Goal: Transaction & Acquisition: Obtain resource

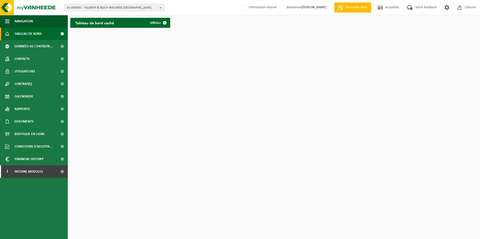
click at [156, 6] on span "01-000001 - VILLEROY & BOCH WELLNESS NV" at bounding box center [112, 8] width 91 height 8
click at [144, 17] on input "text" at bounding box center [114, 16] width 98 height 6
type input "metha ternoi"
click at [109, 25] on li "10-919826 - METHA TERNOI S" at bounding box center [114, 23] width 98 height 6
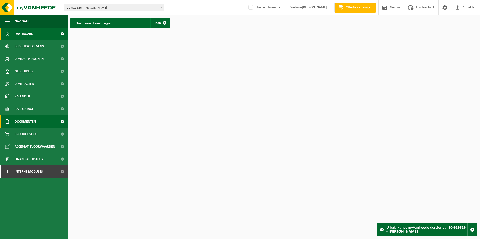
click at [52, 123] on link "Documenten" at bounding box center [34, 121] width 68 height 13
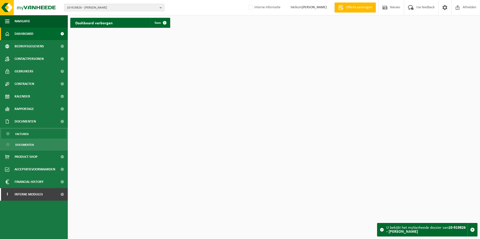
click at [47, 135] on link "Facturen" at bounding box center [33, 134] width 65 height 10
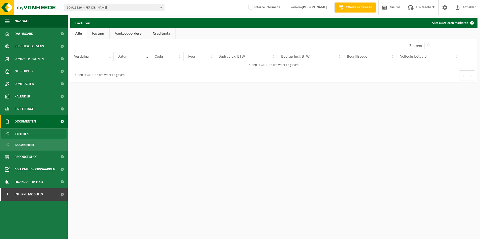
click at [8, 134] on span at bounding box center [8, 134] width 4 height 10
click at [161, 8] on b "button" at bounding box center [162, 7] width 5 height 7
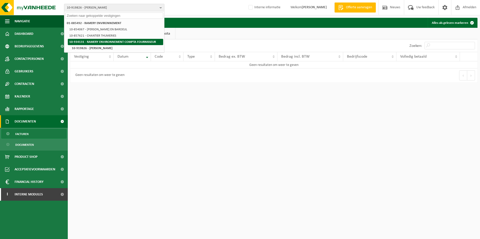
click at [119, 43] on strong "10-934131 - RAMERY ENVIRONNEMENT COMPTA FOURNISSEUR" at bounding box center [112, 41] width 87 height 3
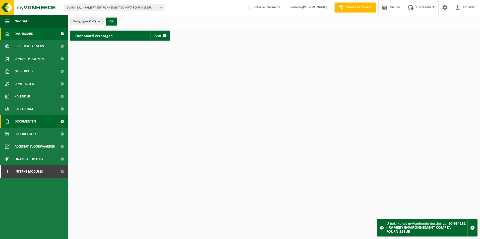
click at [61, 120] on span at bounding box center [61, 121] width 11 height 13
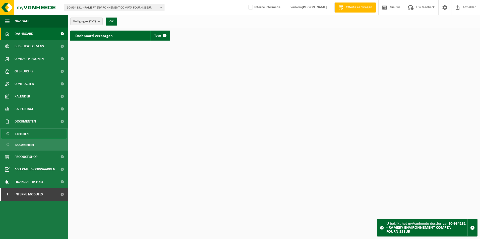
click at [42, 132] on link "Facturen" at bounding box center [33, 134] width 65 height 10
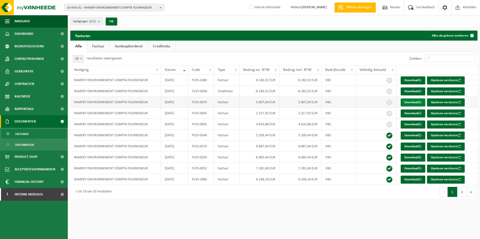
click at [410, 102] on link "Download" at bounding box center [412, 103] width 25 height 8
click at [161, 7] on b "button" at bounding box center [162, 7] width 5 height 7
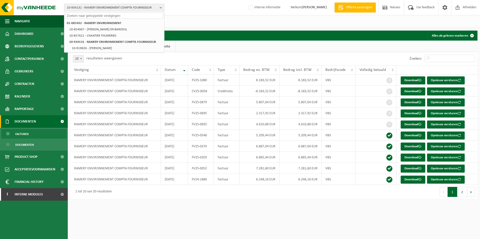
click at [154, 15] on input "text" at bounding box center [114, 16] width 98 height 6
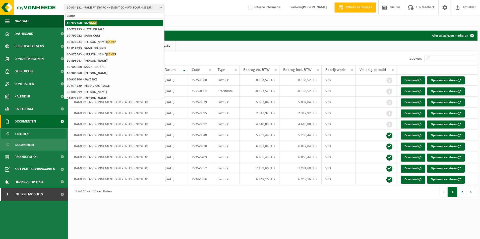
type input "same"
click at [97, 21] on li "10-922268 - SAS SAME" at bounding box center [114, 23] width 98 height 6
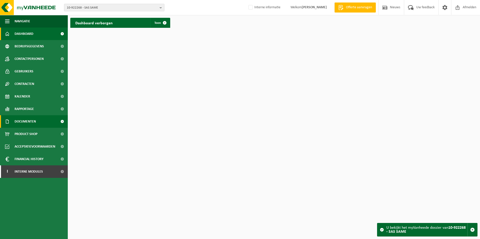
click at [37, 122] on link "Documenten" at bounding box center [34, 121] width 68 height 13
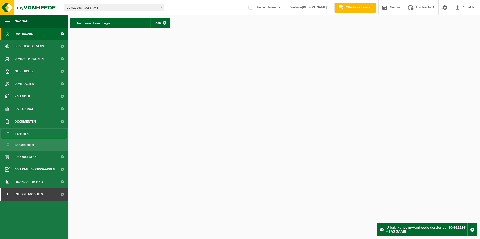
click at [25, 134] on span "Facturen" at bounding box center [21, 134] width 13 height 10
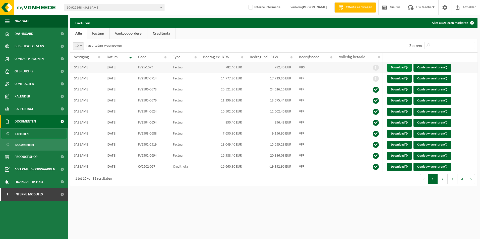
click at [398, 66] on link "Download" at bounding box center [399, 68] width 25 height 8
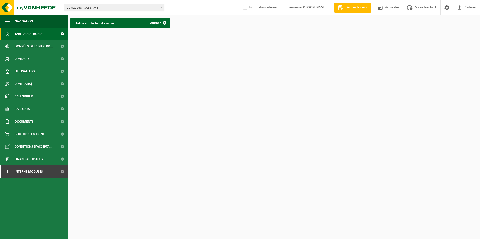
click at [158, 9] on button "10-922268 - SAS SAME" at bounding box center [114, 8] width 100 height 8
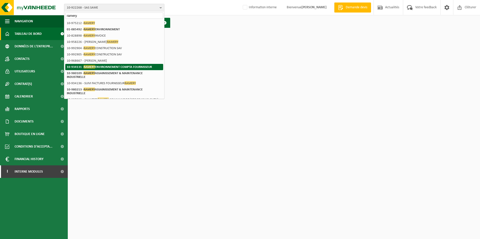
type input "ramery"
click at [145, 68] on strong "10-934131 - RAMERY ENVIRONNEMENT COMPTA FOURNISSEUR" at bounding box center [109, 67] width 85 height 4
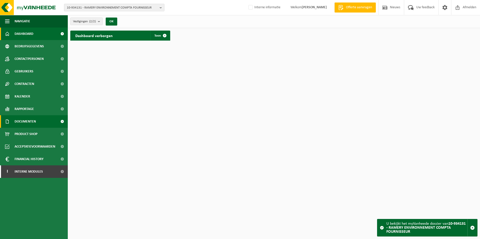
click at [56, 120] on link "Documenten" at bounding box center [34, 121] width 68 height 13
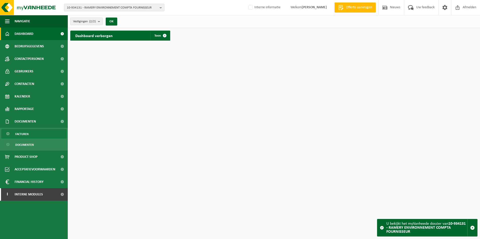
click at [29, 133] on link "Facturen" at bounding box center [33, 134] width 65 height 10
